Goal: Book appointment/travel/reservation

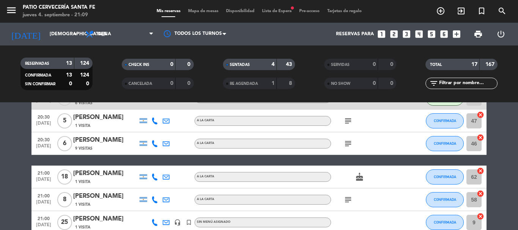
scroll to position [266, 0]
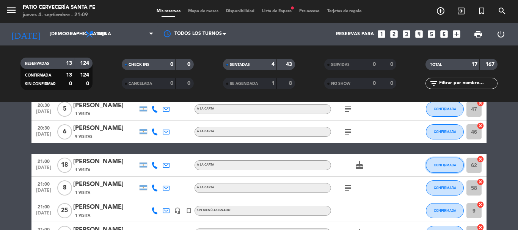
click at [433, 165] on button "CONFIRMADA" at bounding box center [445, 165] width 38 height 15
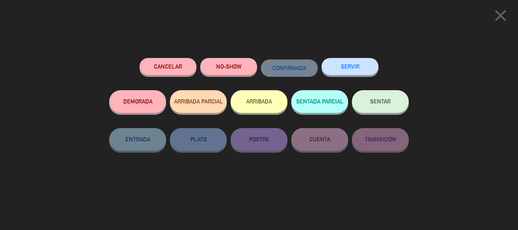
click at [362, 104] on button "SENTAR" at bounding box center [380, 101] width 57 height 23
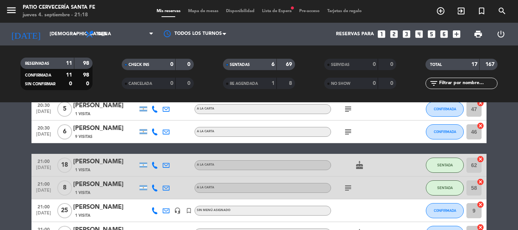
scroll to position [304, 0]
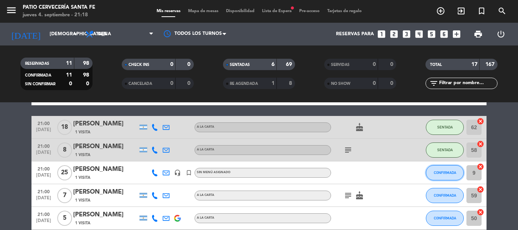
click at [449, 175] on button "CONFIRMADA" at bounding box center [445, 172] width 38 height 15
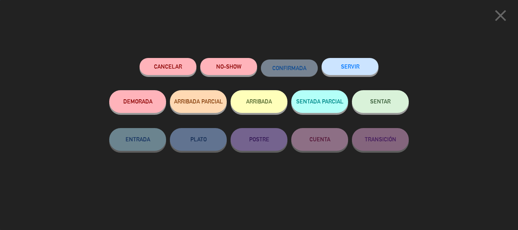
click at [369, 101] on button "SENTAR" at bounding box center [380, 101] width 57 height 23
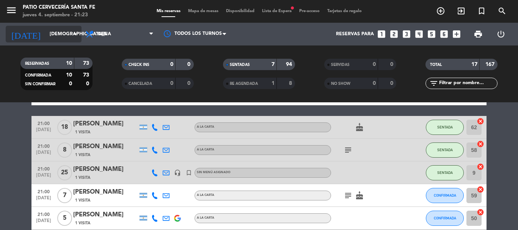
click at [73, 26] on div "[DATE] [DATE] arrow_drop_down" at bounding box center [44, 34] width 76 height 17
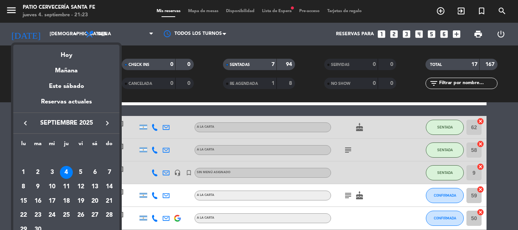
click at [69, 33] on div at bounding box center [259, 115] width 518 height 230
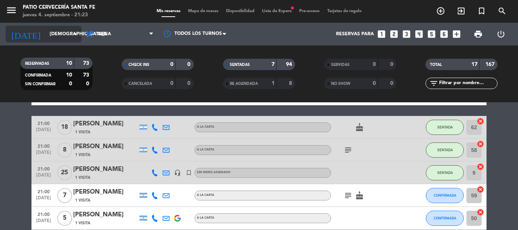
click at [67, 33] on input "[DEMOGRAPHIC_DATA][DATE]" at bounding box center [78, 34] width 64 height 13
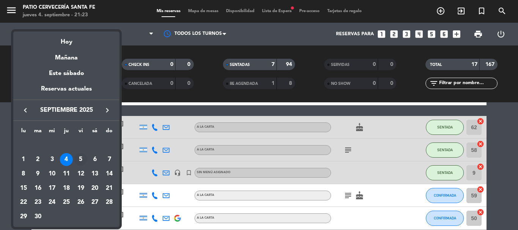
click at [80, 165] on div "5" at bounding box center [80, 159] width 13 height 13
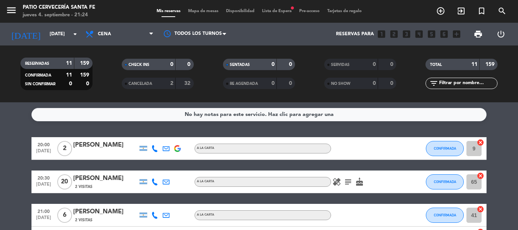
scroll to position [38, 0]
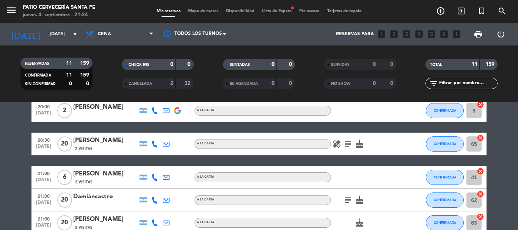
click at [350, 146] on icon "subject" at bounding box center [348, 144] width 9 height 9
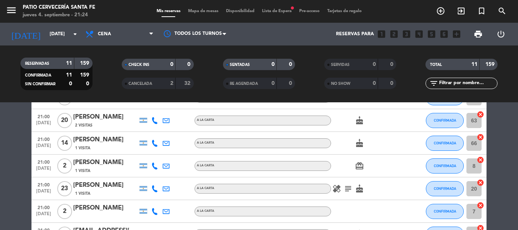
scroll to position [152, 0]
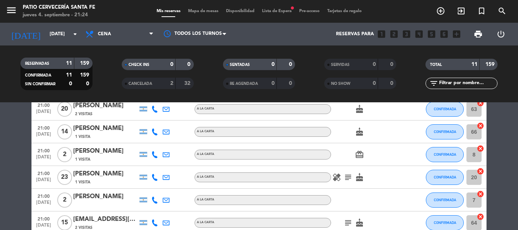
click at [346, 176] on icon "subject" at bounding box center [348, 177] width 9 height 9
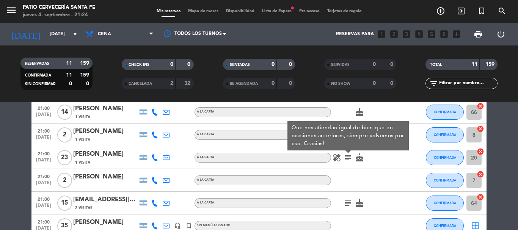
scroll to position [190, 0]
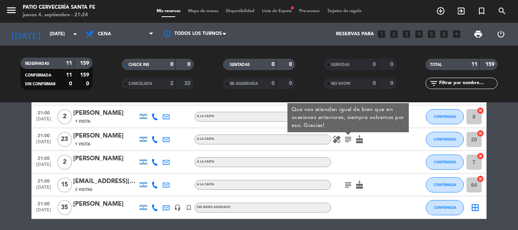
click at [347, 185] on icon "subject" at bounding box center [348, 185] width 9 height 9
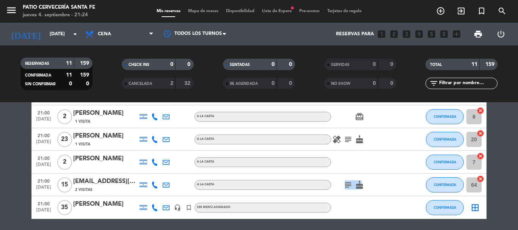
click at [347, 185] on icon "subject" at bounding box center [348, 185] width 9 height 9
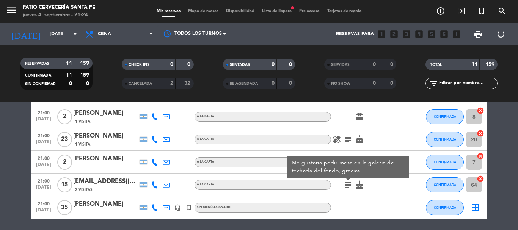
click at [384, 183] on div "subject Me gustaría pedir mesa en la galería de techada del fondo, gracias cake" at bounding box center [365, 185] width 68 height 22
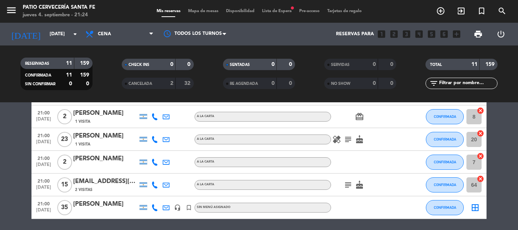
click at [349, 184] on icon "subject" at bounding box center [348, 185] width 9 height 9
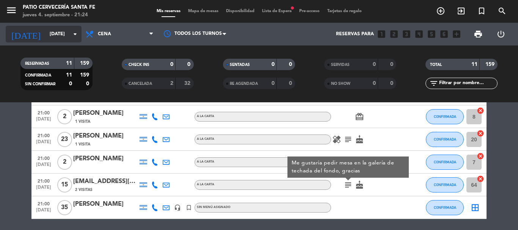
click at [46, 36] on input "[DATE]" at bounding box center [78, 34] width 64 height 13
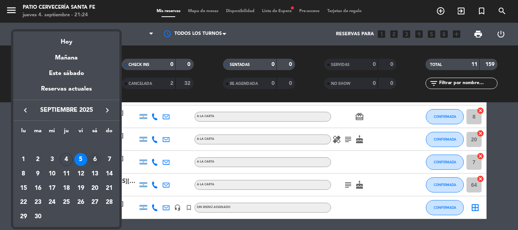
click at [96, 158] on div "6" at bounding box center [94, 159] width 13 height 13
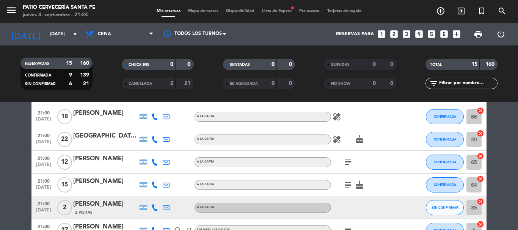
click at [346, 166] on icon "subject" at bounding box center [348, 162] width 9 height 9
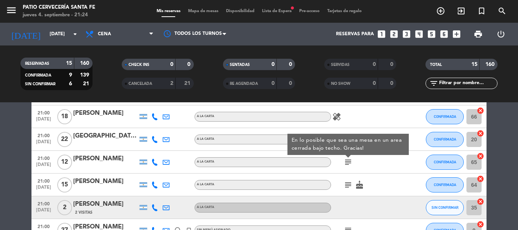
click at [351, 183] on icon "subject" at bounding box center [348, 185] width 9 height 9
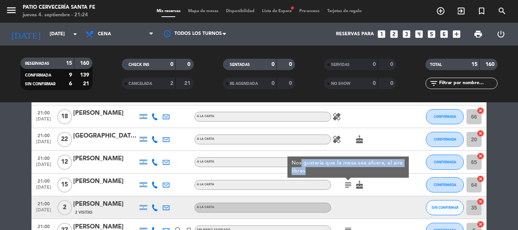
drag, startPoint x: 301, startPoint y: 161, endPoint x: 328, endPoint y: 175, distance: 30.2
click at [328, 175] on div "Nos gustaría que la mesa sea afuera, al aire libres" at bounding box center [348, 167] width 113 height 16
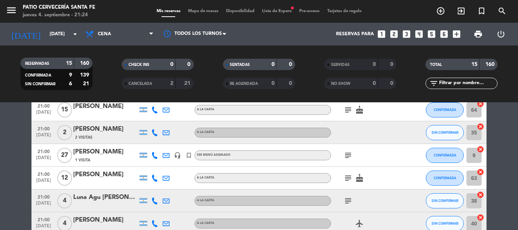
scroll to position [266, 0]
click at [349, 154] on icon "subject" at bounding box center [348, 154] width 9 height 9
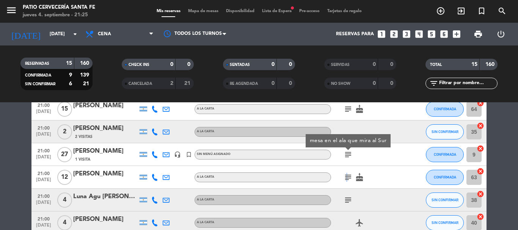
click at [346, 180] on icon "subject" at bounding box center [348, 177] width 9 height 9
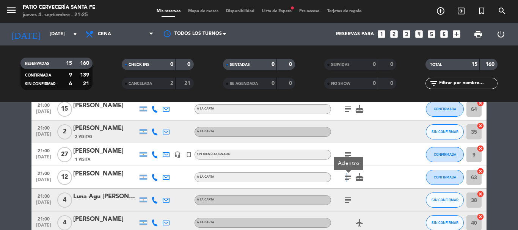
click at [356, 197] on div "subject" at bounding box center [365, 200] width 68 height 22
click at [351, 200] on icon "subject" at bounding box center [348, 200] width 9 height 9
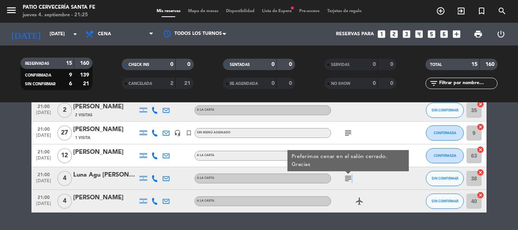
scroll to position [308, 0]
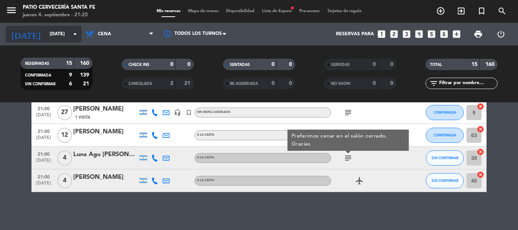
click at [68, 28] on input "[DATE]" at bounding box center [78, 34] width 64 height 13
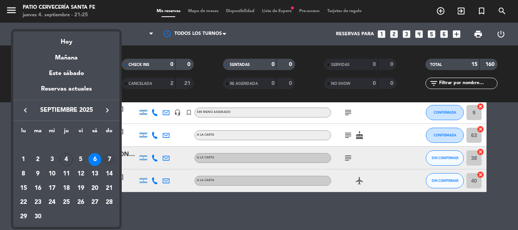
click at [110, 161] on div "7" at bounding box center [109, 159] width 13 height 13
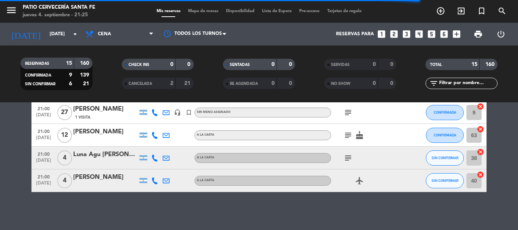
scroll to position [1, 0]
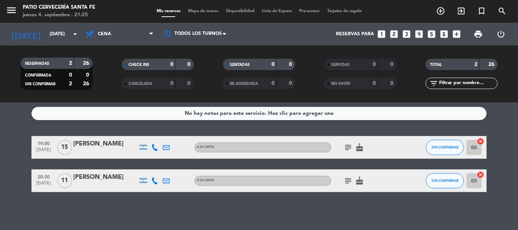
click at [57, 43] on div "[DATE] [DATE] arrow_drop_down" at bounding box center [44, 34] width 76 height 23
click at [58, 34] on input "[DATE]" at bounding box center [78, 34] width 64 height 13
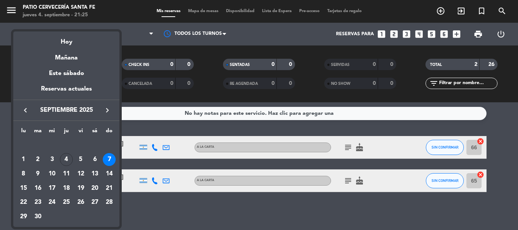
click at [154, 32] on div at bounding box center [259, 115] width 518 height 230
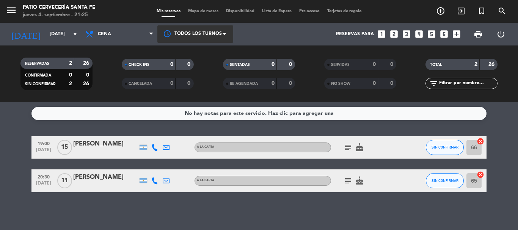
click at [183, 33] on div at bounding box center [196, 33] width 76 height 17
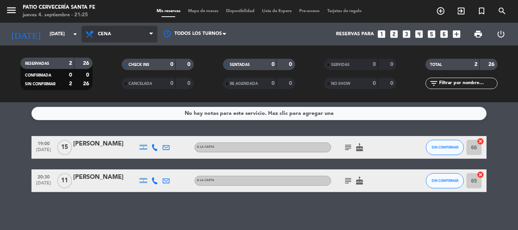
click at [124, 28] on span "Cena" at bounding box center [120, 34] width 76 height 17
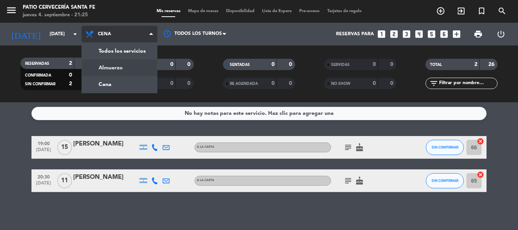
click at [132, 68] on div "menu Patio Cervecería Santa Fe [DATE] 4. septiembre - 21:25 Mis reservas Mapa d…" at bounding box center [259, 51] width 518 height 102
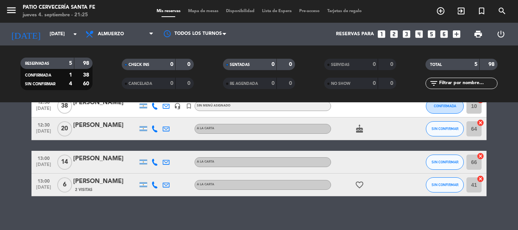
scroll to position [80, 0]
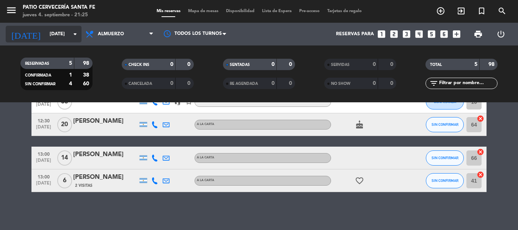
click at [53, 37] on input "[DATE]" at bounding box center [78, 34] width 64 height 13
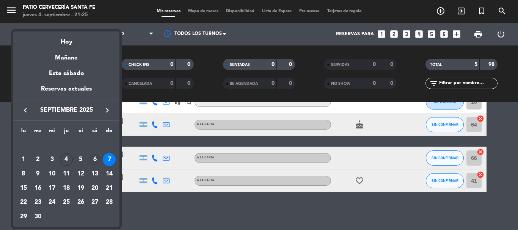
click at [94, 158] on div "6" at bounding box center [94, 159] width 13 height 13
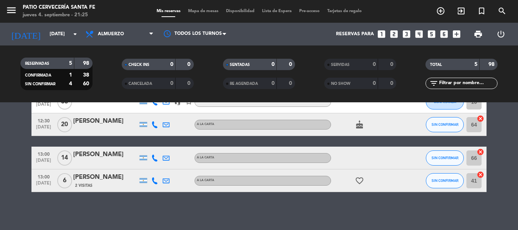
type input "[DATE]"
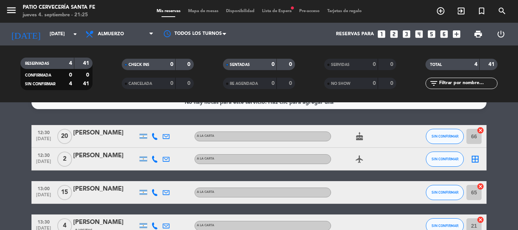
scroll to position [0, 0]
